Goal: Information Seeking & Learning: Learn about a topic

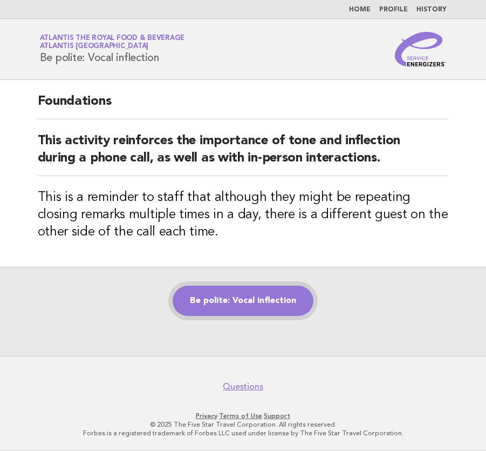
click at [209, 311] on link "Be polite: Vocal inflection" at bounding box center [243, 300] width 141 height 30
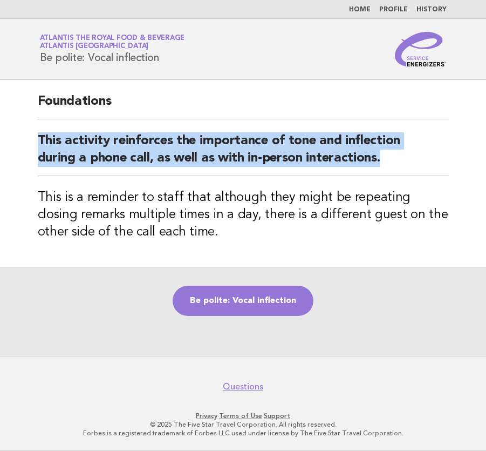
drag, startPoint x: 63, startPoint y: 148, endPoint x: 498, endPoint y: 152, distance: 434.9
click at [486, 152] on html "Home Profile History Service Energizers Atlantis the Royal Food & Beverage Atla…" at bounding box center [243, 225] width 486 height 451
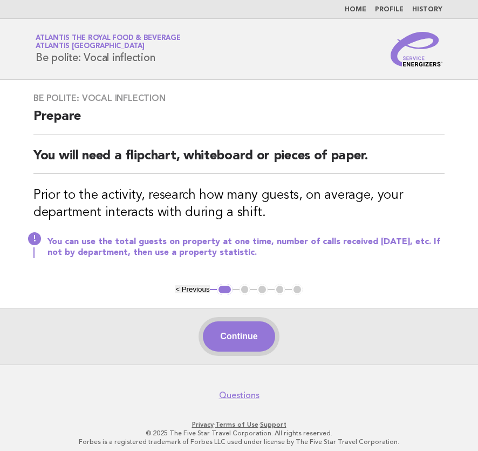
click at [219, 330] on button "Continue" at bounding box center [239, 336] width 72 height 30
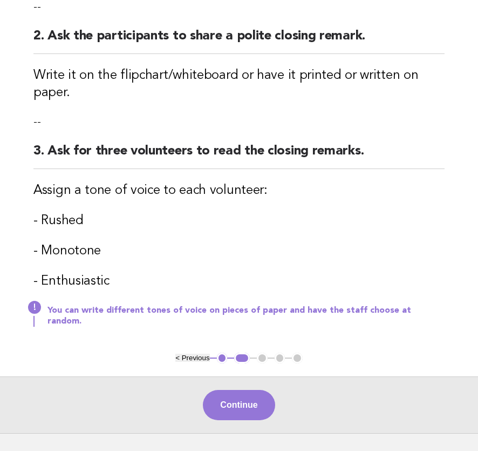
scroll to position [270, 0]
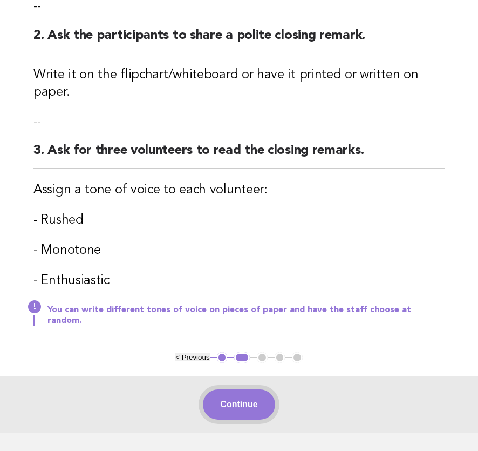
click at [231, 397] on button "Continue" at bounding box center [239, 404] width 72 height 30
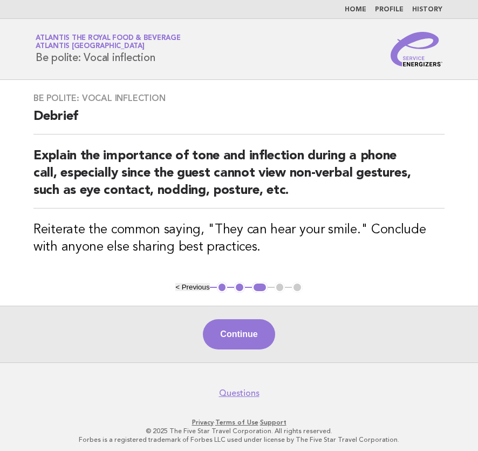
scroll to position [6, 0]
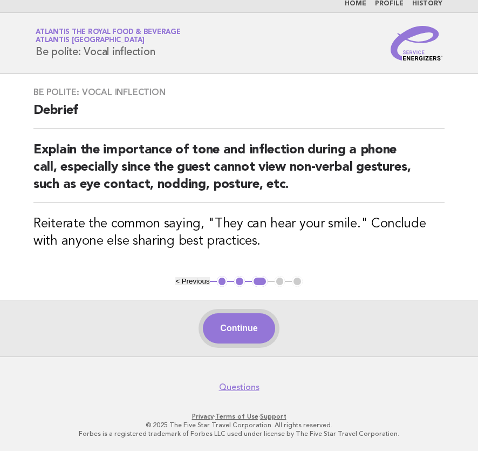
click at [222, 329] on button "Continue" at bounding box center [239, 328] width 72 height 30
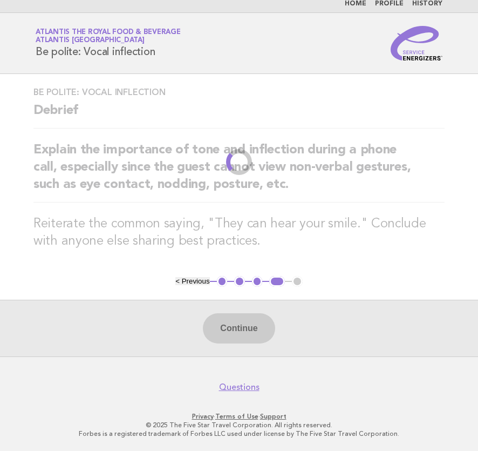
scroll to position [0, 0]
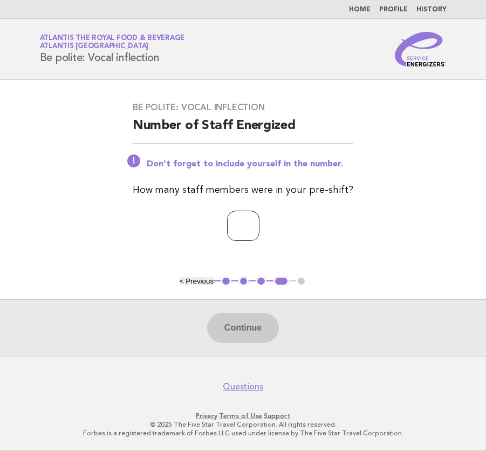
click at [230, 230] on input "number" at bounding box center [243, 225] width 32 height 30
type input "**"
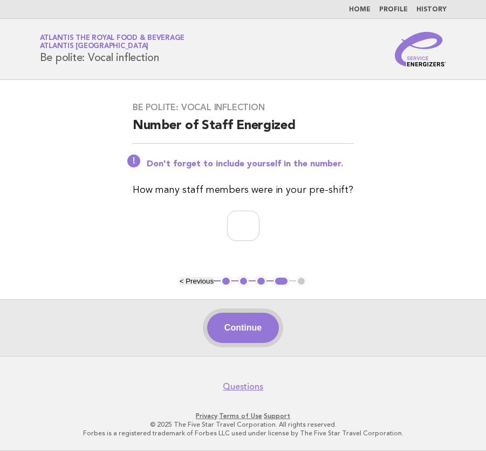
click at [242, 326] on button "Continue" at bounding box center [243, 327] width 72 height 30
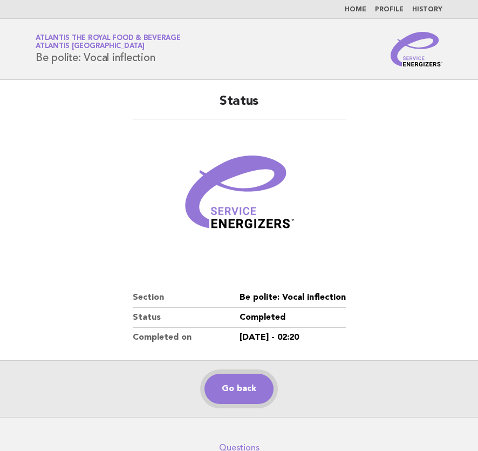
click at [242, 385] on link "Go back" at bounding box center [239, 388] width 69 height 30
